Goal: Task Accomplishment & Management: Complete application form

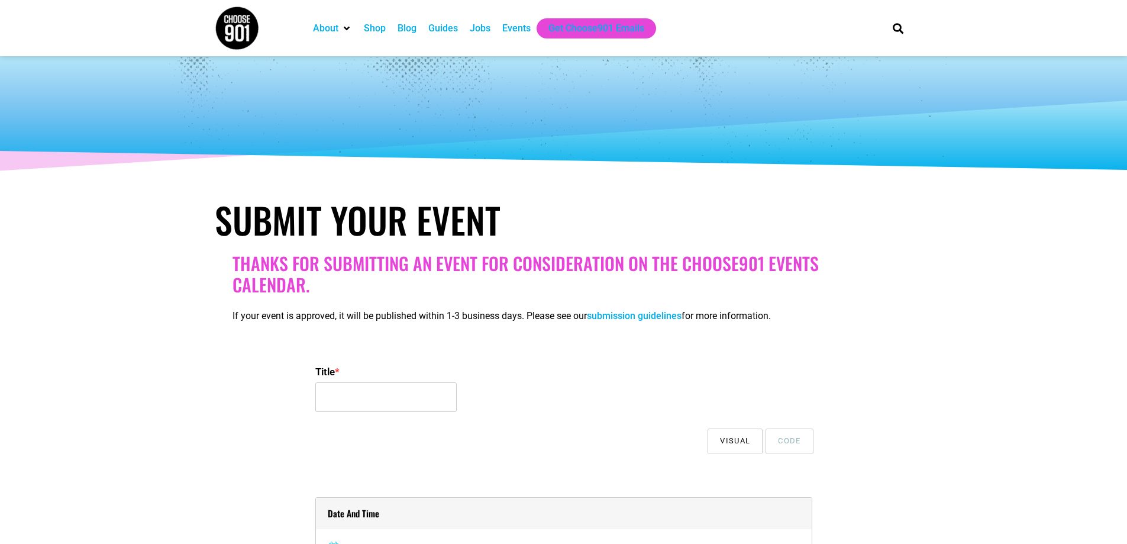
select select
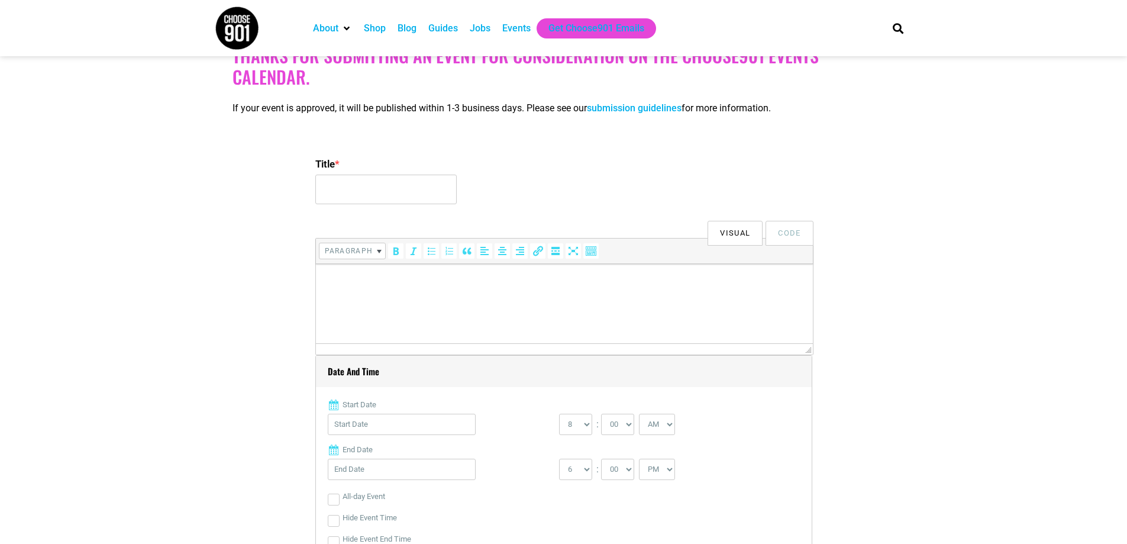
scroll to position [237, 0]
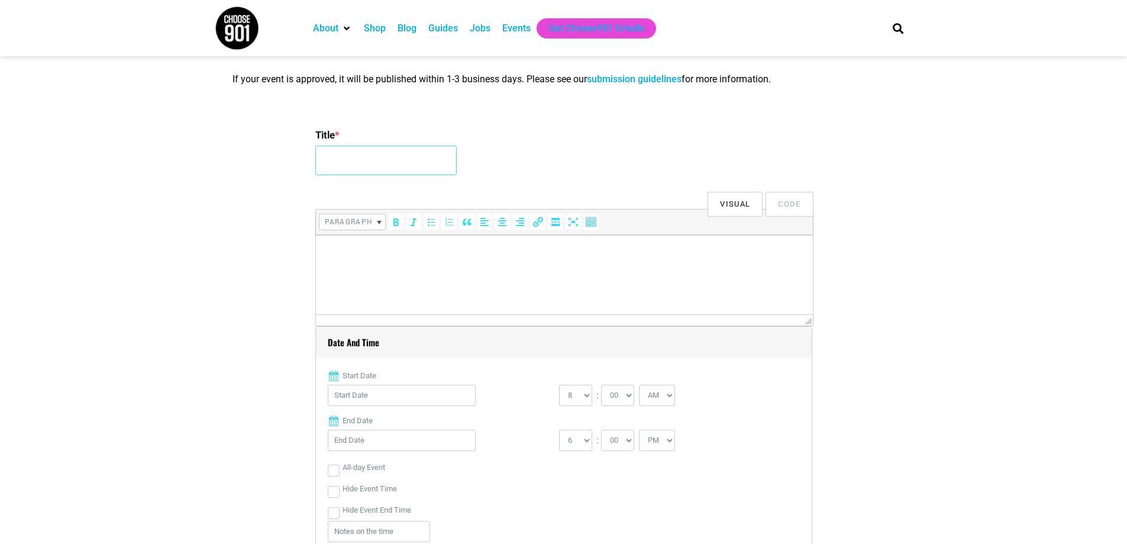
click at [348, 156] on input "Title *" at bounding box center [385, 161] width 141 height 30
type input "Pop up/ Flea Market"
click at [347, 248] on p at bounding box center [563, 251] width 485 height 14
click at [716, 252] on p "Watchful Eye Neighborhood Association is having an event in the [GEOGRAPHIC_DAT…" at bounding box center [563, 251] width 485 height 14
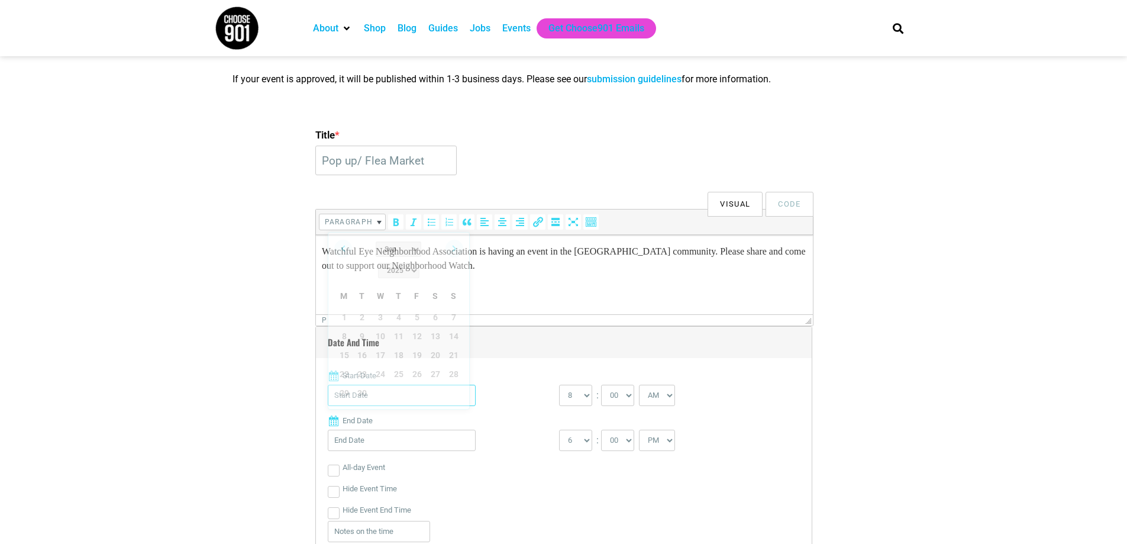
click at [427, 395] on input "Start Date" at bounding box center [402, 395] width 148 height 21
click at [452, 250] on link "Next" at bounding box center [454, 249] width 18 height 18
click at [437, 308] on link "4" at bounding box center [436, 317] width 18 height 18
type input "[DATE]"
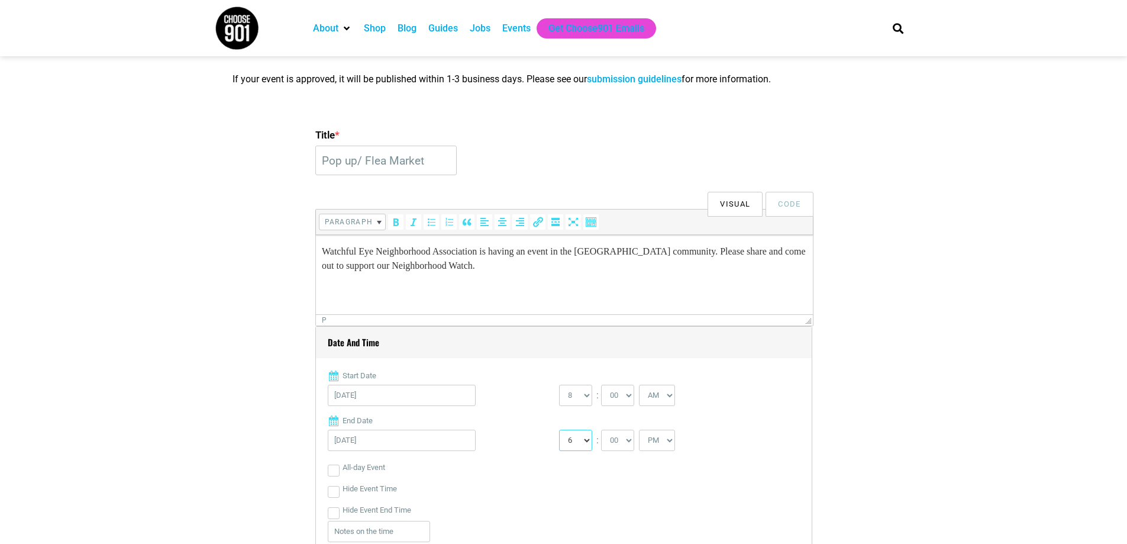
click at [586, 442] on select "1 2 3 4 5 6 7 8 9 10 11 12" at bounding box center [575, 439] width 33 height 21
select select "1"
click at [559, 430] on select "1 2 3 4 5 6 7 8 9 10 11 12" at bounding box center [575, 439] width 33 height 21
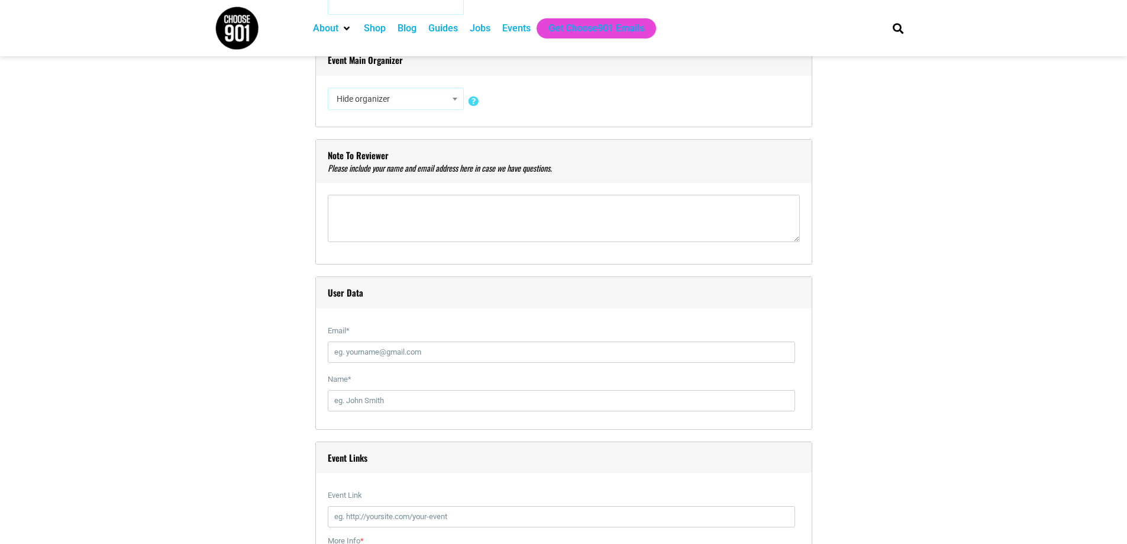
scroll to position [1006, 0]
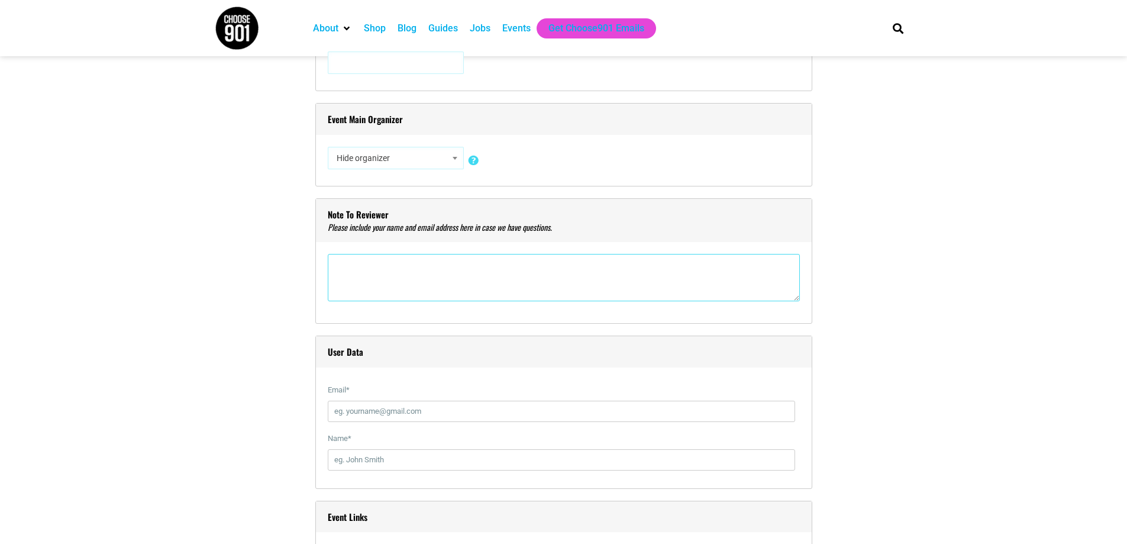
click at [366, 266] on textarea"] at bounding box center [564, 277] width 472 height 47
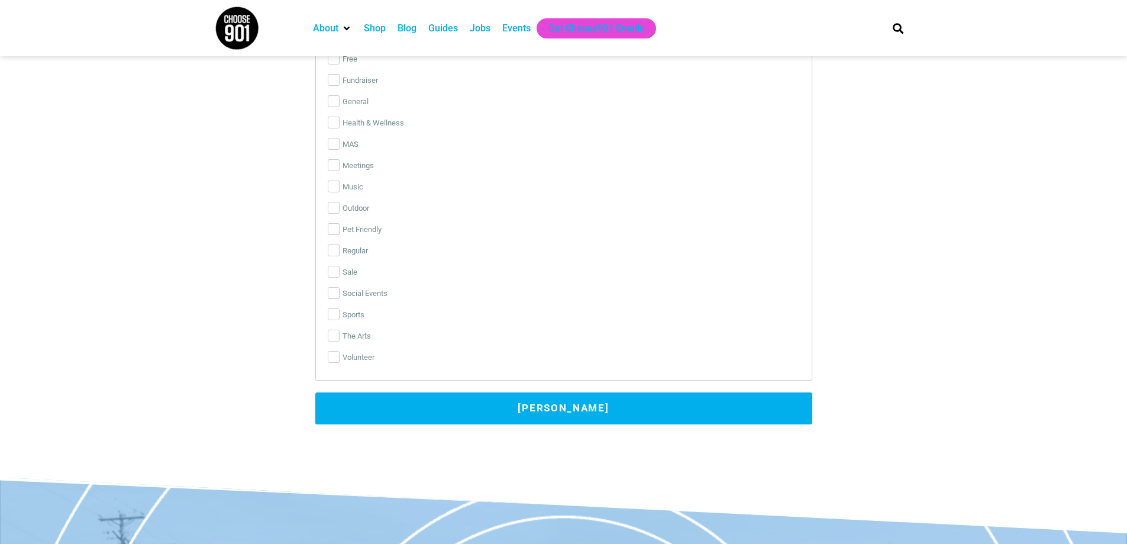
scroll to position [2070, 0]
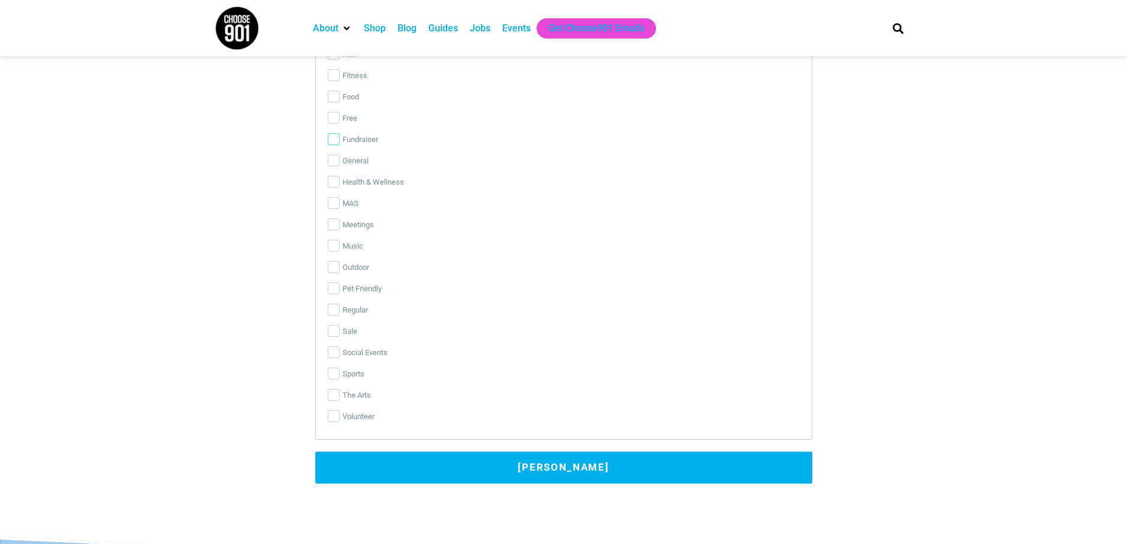
type textarea"] "[PERSON_NAME] [EMAIL_ADDRESS][DOMAIN_NAME]"
click at [333, 141] on input "Fundraiser" at bounding box center [334, 139] width 12 height 12
checkbox input "true"
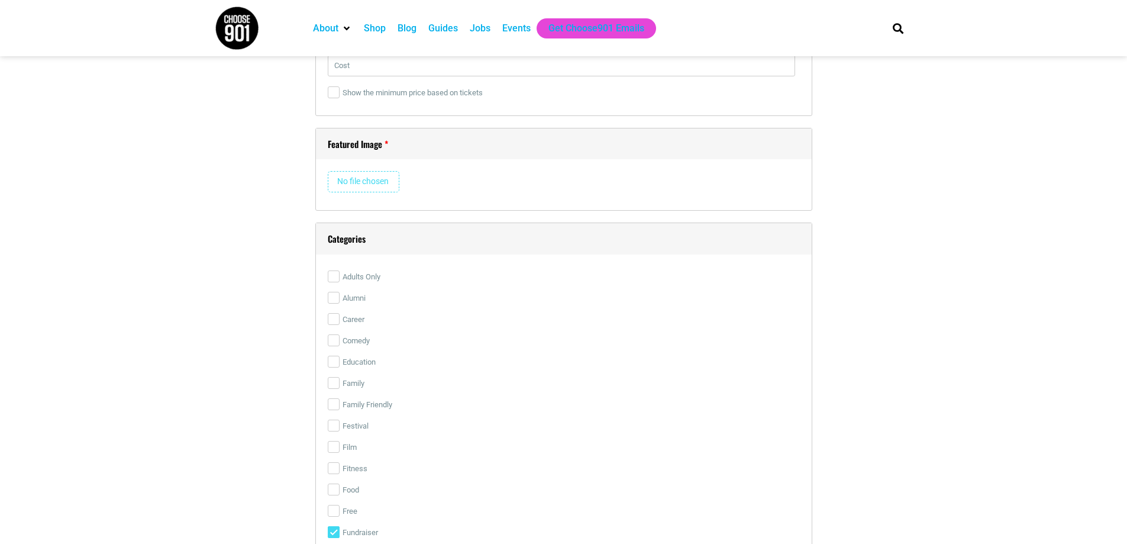
scroll to position [1656, 0]
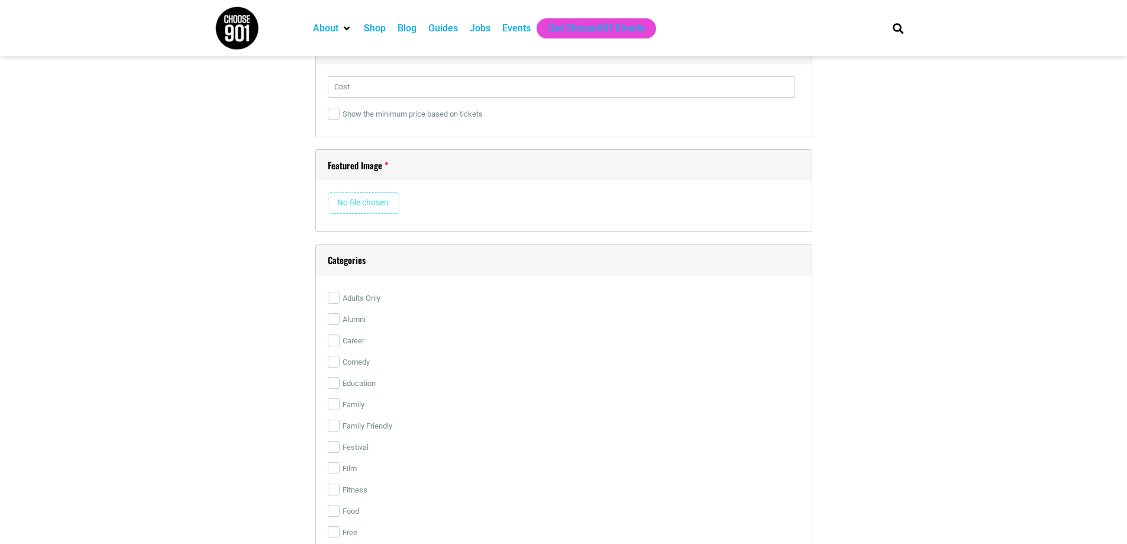
click at [367, 201] on input "file" at bounding box center [364, 202] width 72 height 21
type input "C:\fakepath\602f6431198f4b578ed684d4fc9fc922.png"
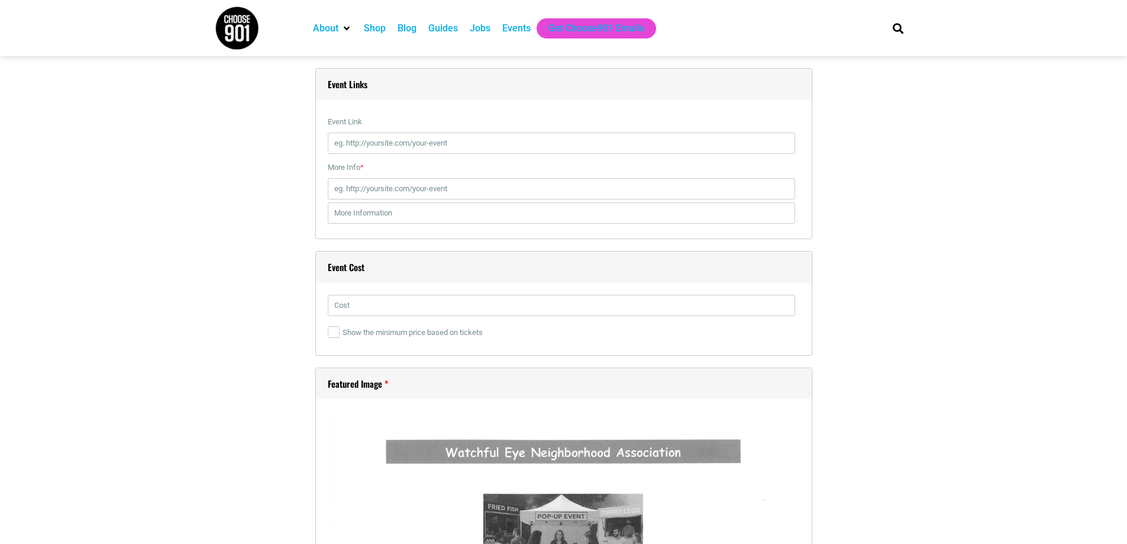
scroll to position [1420, 0]
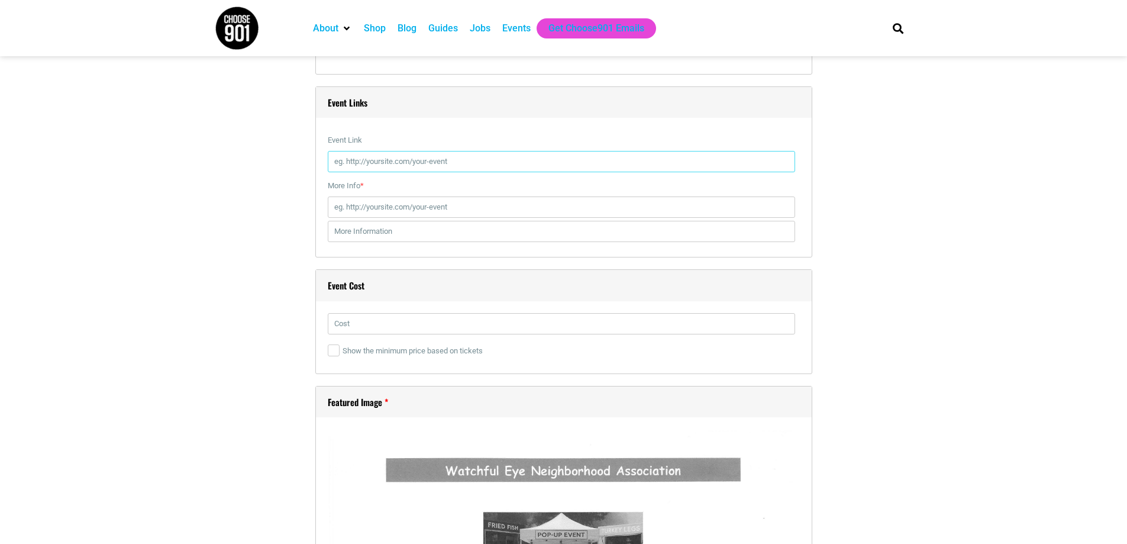
click at [341, 163] on input "Event Link" at bounding box center [561, 161] width 467 height 21
paste input "[URL][DOMAIN_NAME]"
type input "[URL][DOMAIN_NAME]"
click at [412, 209] on input "More Info *" at bounding box center [561, 206] width 467 height 21
paste input "[URL][DOMAIN_NAME]"
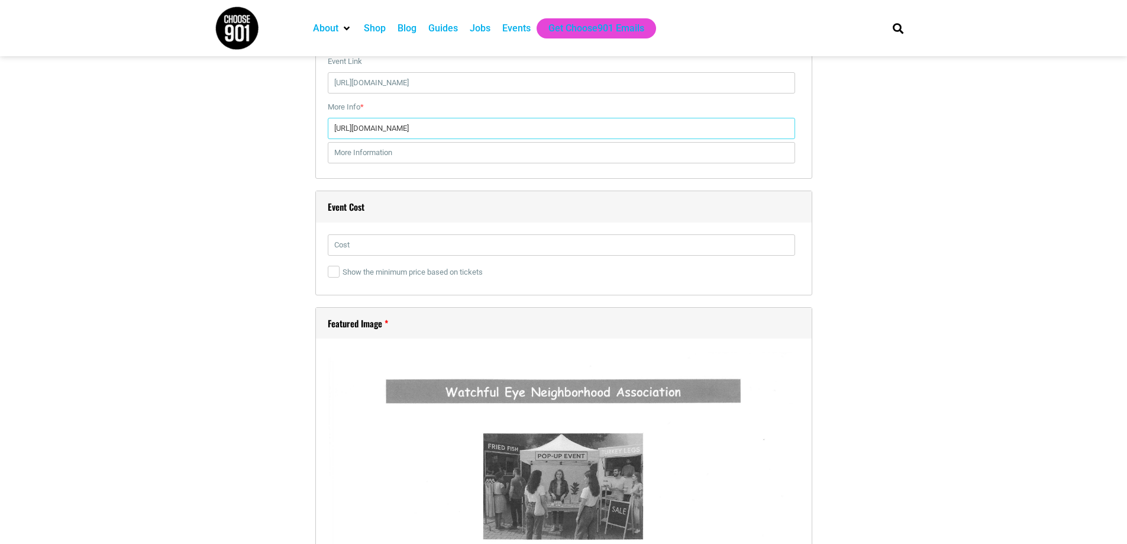
scroll to position [1479, 0]
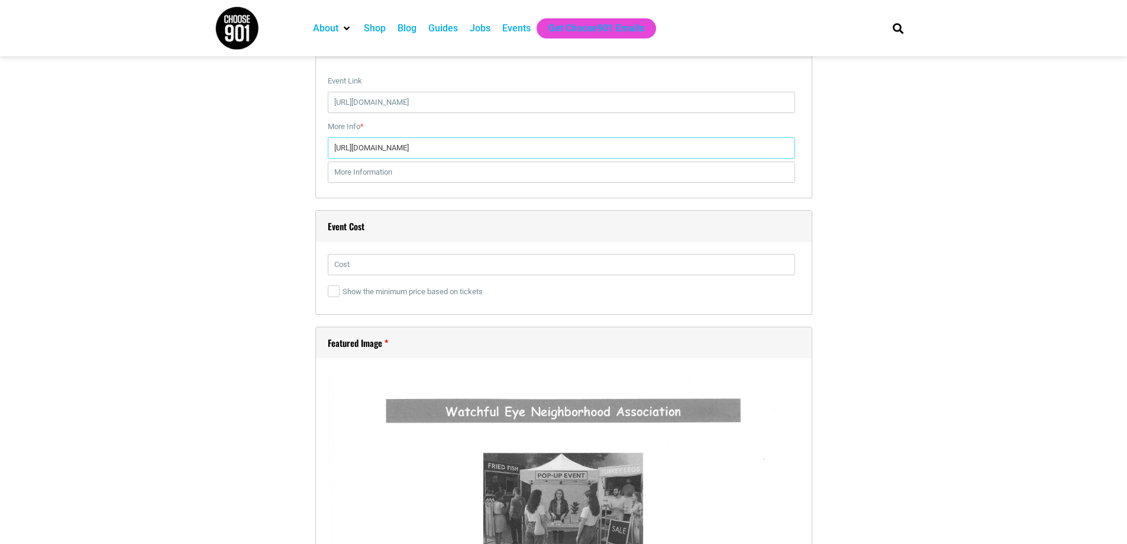
type input "[URL][DOMAIN_NAME]"
click at [360, 266] on input "text" at bounding box center [561, 264] width 467 height 21
click at [565, 263] on input "Free to the Public. $15 Booth Space and $25 for Food Truck Space" at bounding box center [561, 264] width 467 height 21
click at [399, 265] on input "Free to the Public. Vendors prices is $15 for Flea Market Space and $25 for Foo…" at bounding box center [561, 264] width 467 height 21
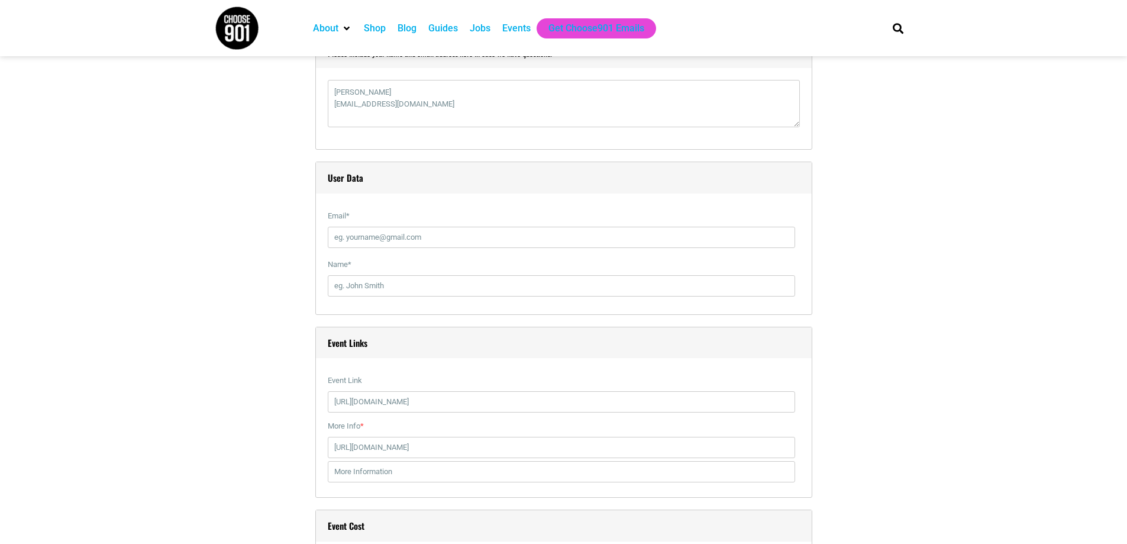
scroll to position [1124, 0]
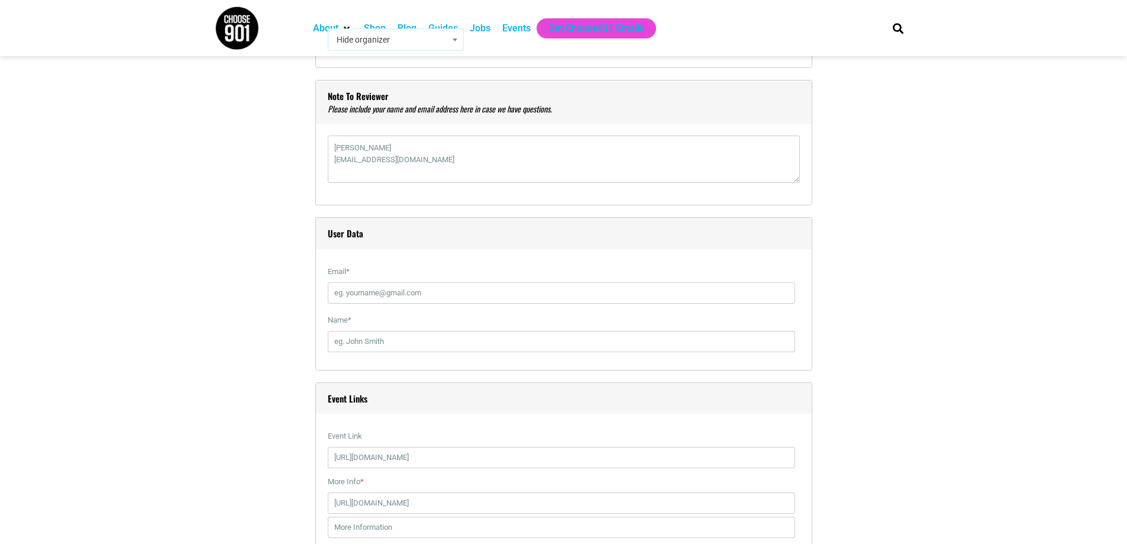
type input "Free to the Public. Vendors prices is $15 for Flea Market Space and $25 for Foo…"
click at [379, 293] on input "Email *" at bounding box center [561, 292] width 467 height 21
type input "[EMAIL_ADDRESS][DOMAIN_NAME]"
type input "[PERSON_NAME]"
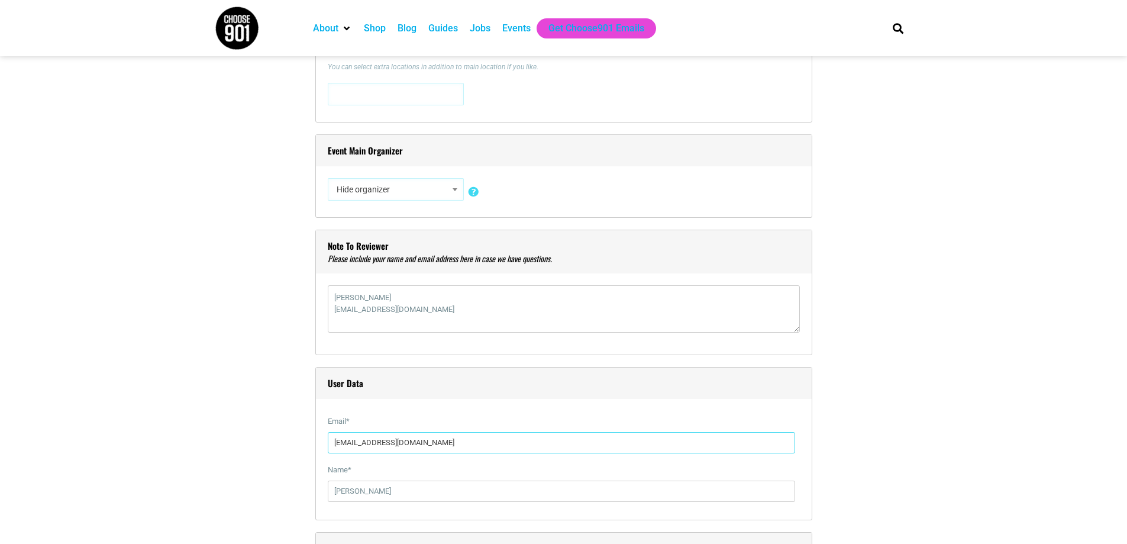
scroll to position [947, 0]
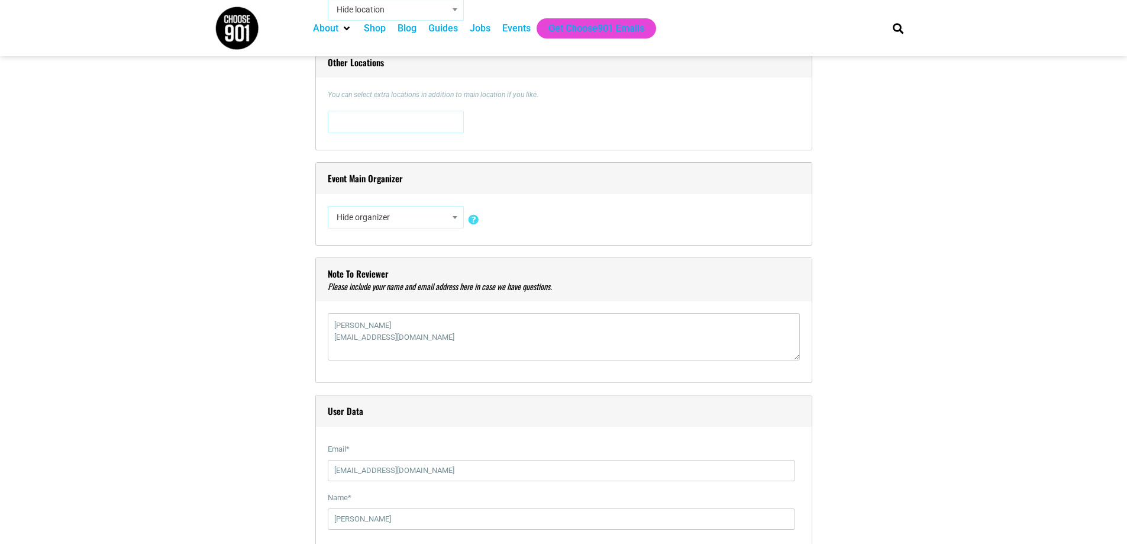
click at [457, 219] on span at bounding box center [455, 216] width 12 height 15
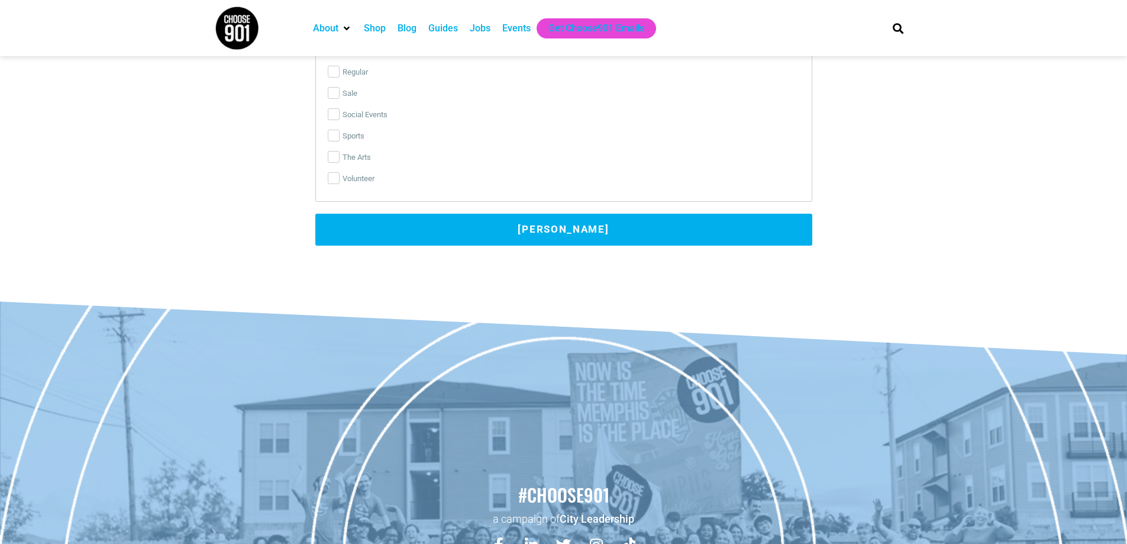
scroll to position [2899, 0]
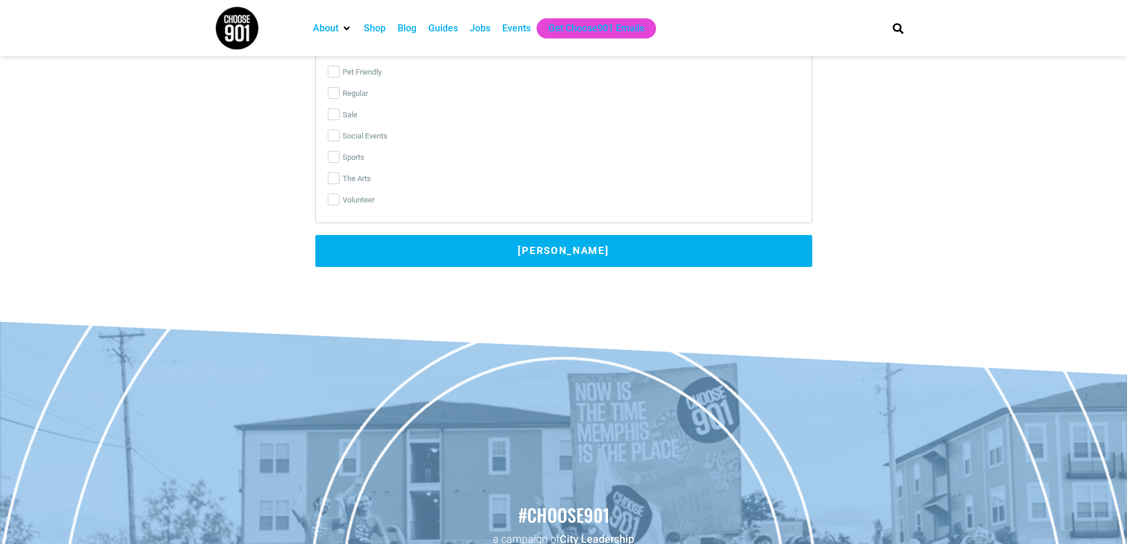
click at [492, 247] on button "[PERSON_NAME]" at bounding box center [563, 251] width 497 height 32
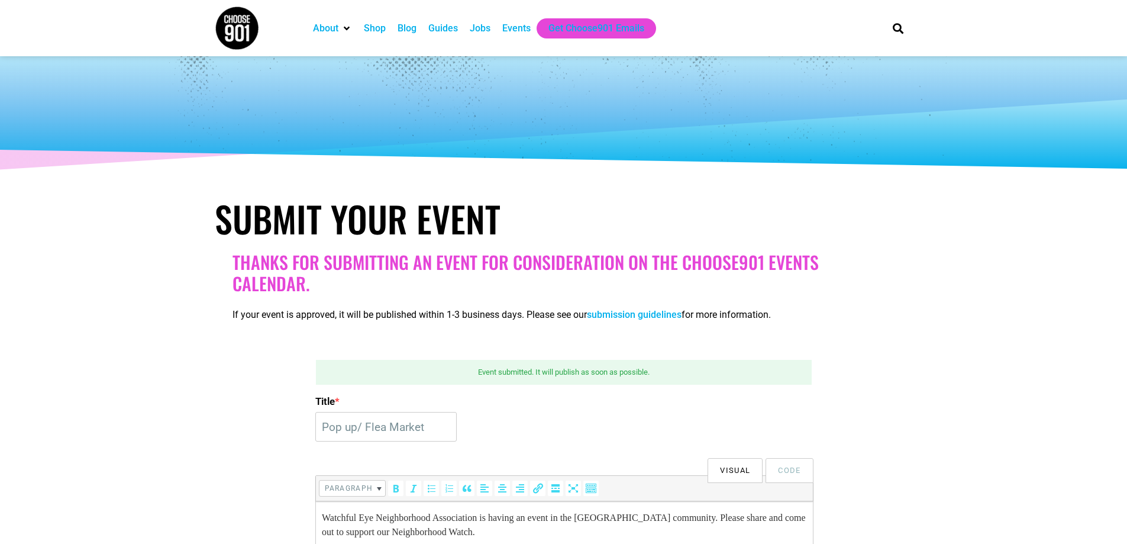
scroll to position [0, 0]
